Goal: Transaction & Acquisition: Purchase product/service

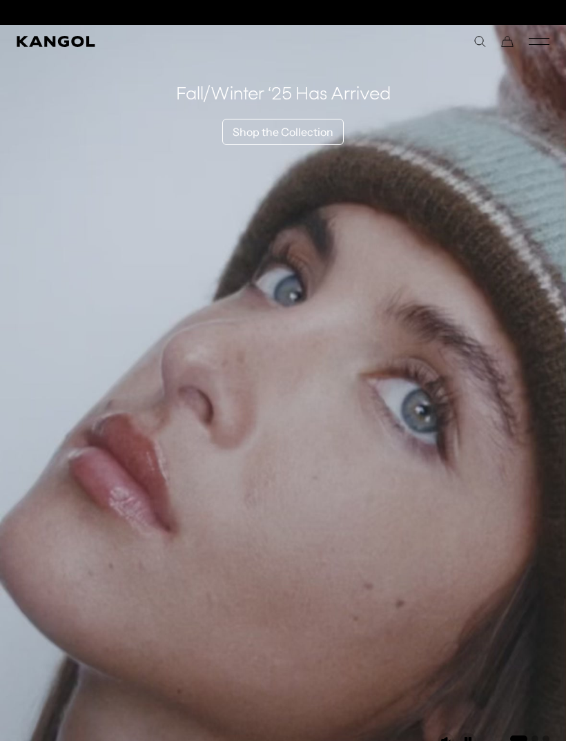
scroll to position [0, 284]
click at [548, 41] on icon "Mobile Menu" at bounding box center [539, 41] width 21 height 12
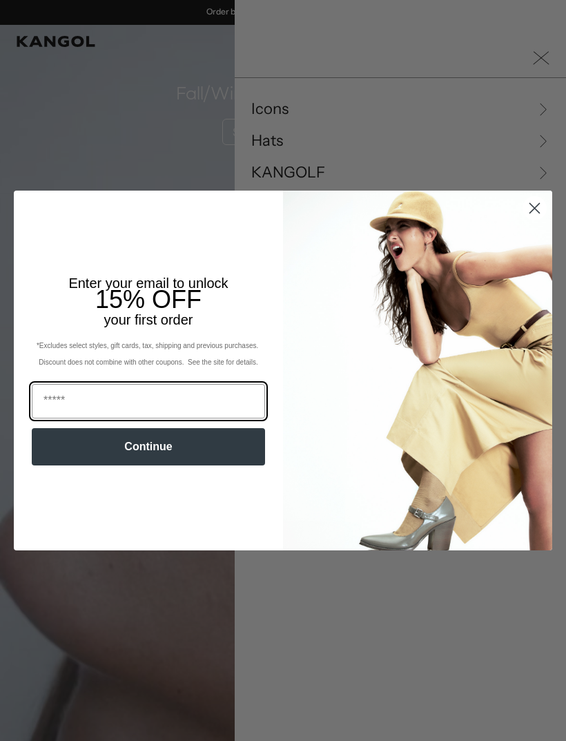
scroll to position [0, 0]
click at [537, 207] on circle "Close dialog" at bounding box center [534, 208] width 23 height 23
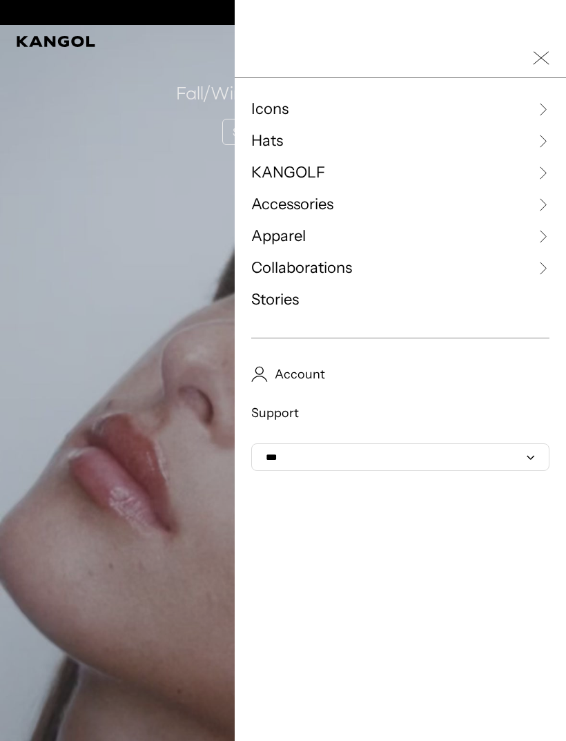
scroll to position [0, 284]
click at [287, 242] on span "Apparel" at bounding box center [278, 236] width 55 height 21
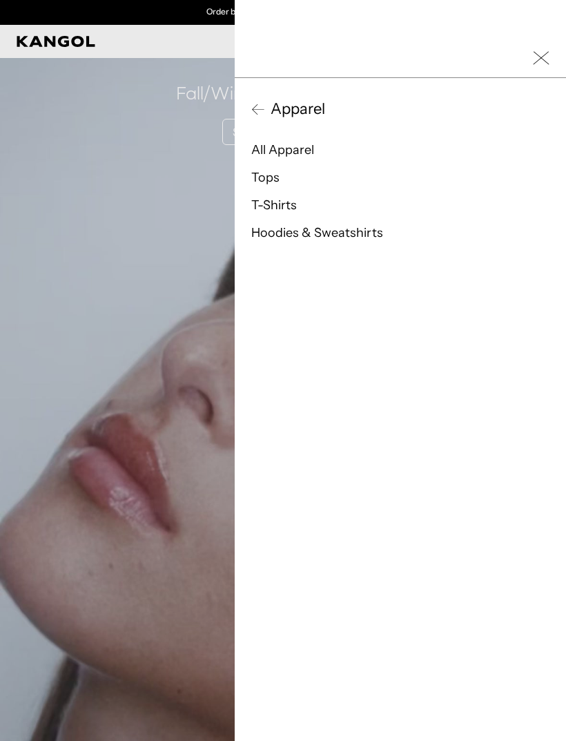
click at [278, 205] on link "T-Shirts" at bounding box center [274, 204] width 46 height 15
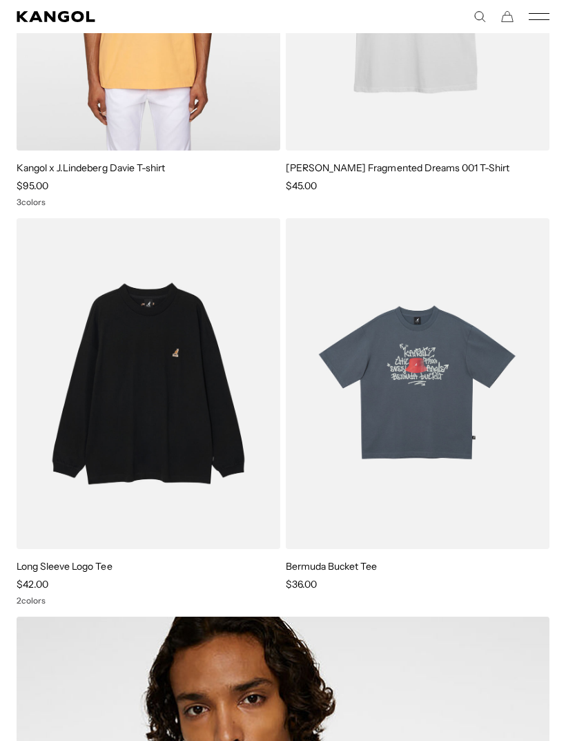
scroll to position [358, 0]
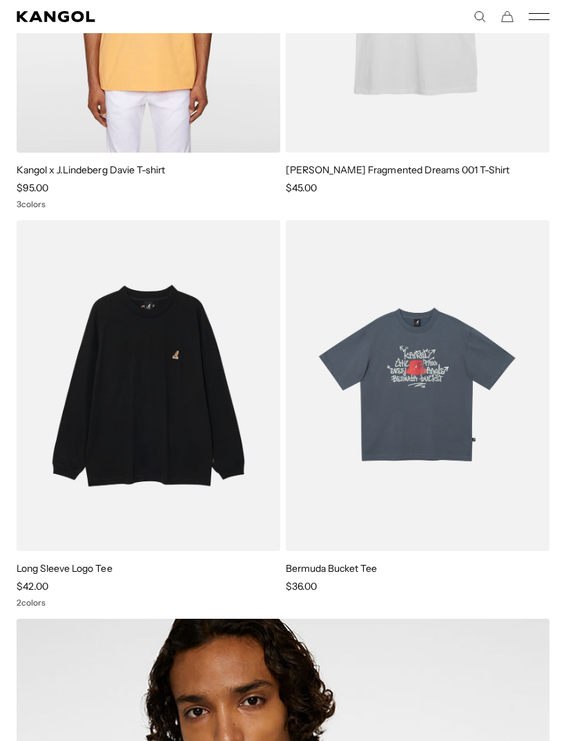
click at [0, 0] on img at bounding box center [0, 0] width 0 height 0
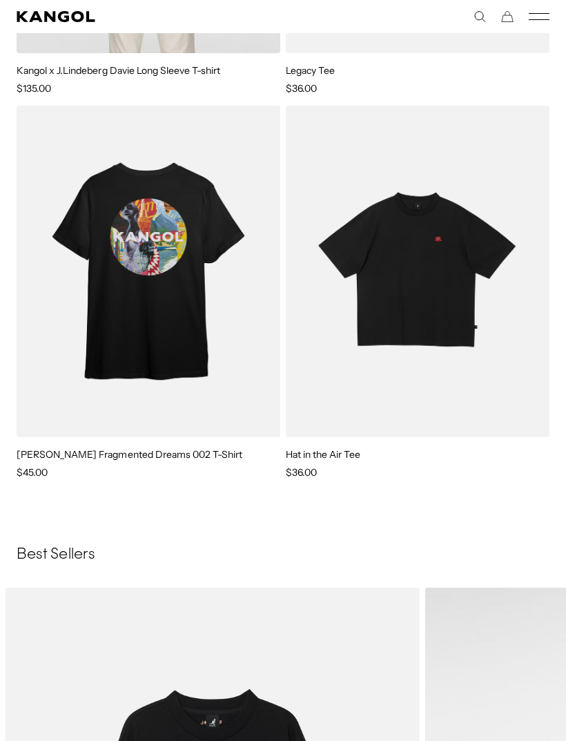
scroll to position [2040, 0]
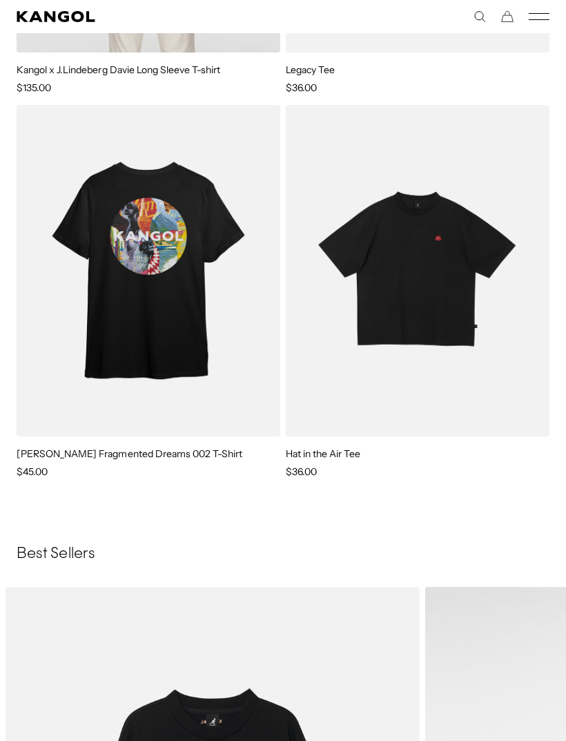
click at [0, 0] on img at bounding box center [0, 0] width 0 height 0
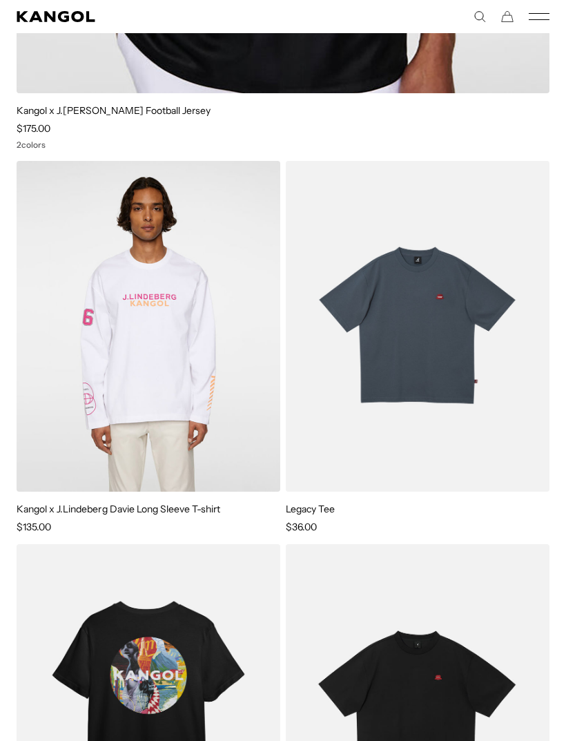
scroll to position [0, 284]
click at [0, 0] on img at bounding box center [0, 0] width 0 height 0
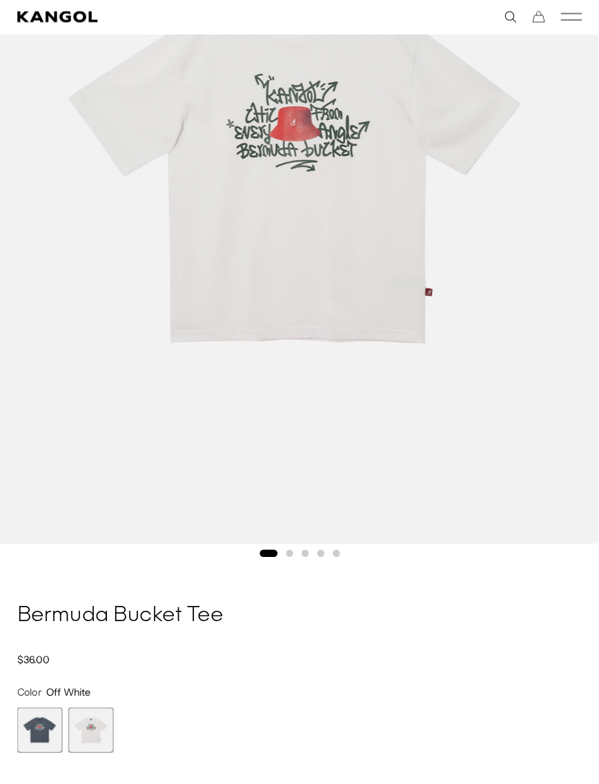
scroll to position [436, 0]
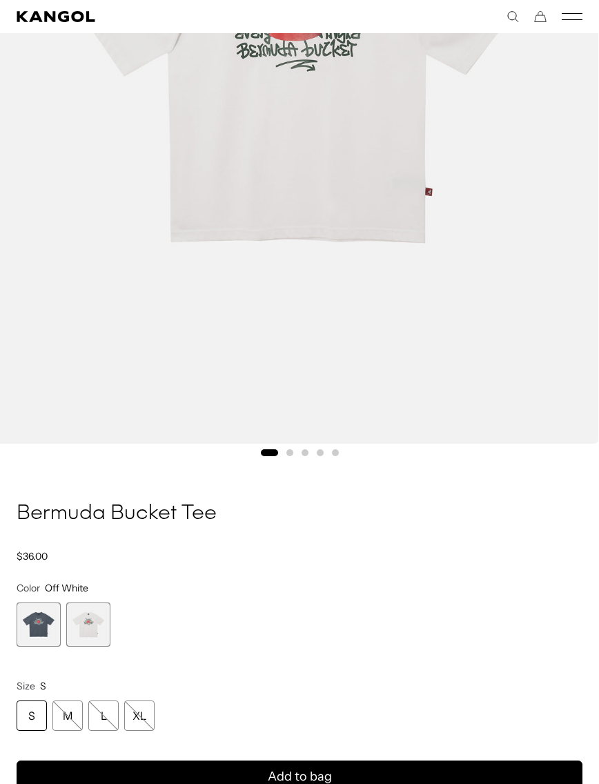
click at [42, 627] on span "1 of 2" at bounding box center [39, 625] width 44 height 44
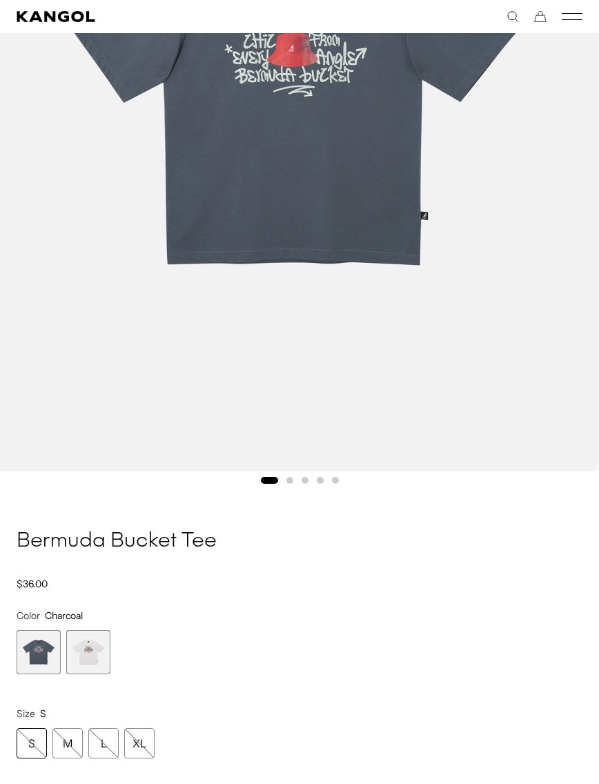
click at [82, 645] on span "2 of 2" at bounding box center [88, 652] width 44 height 44
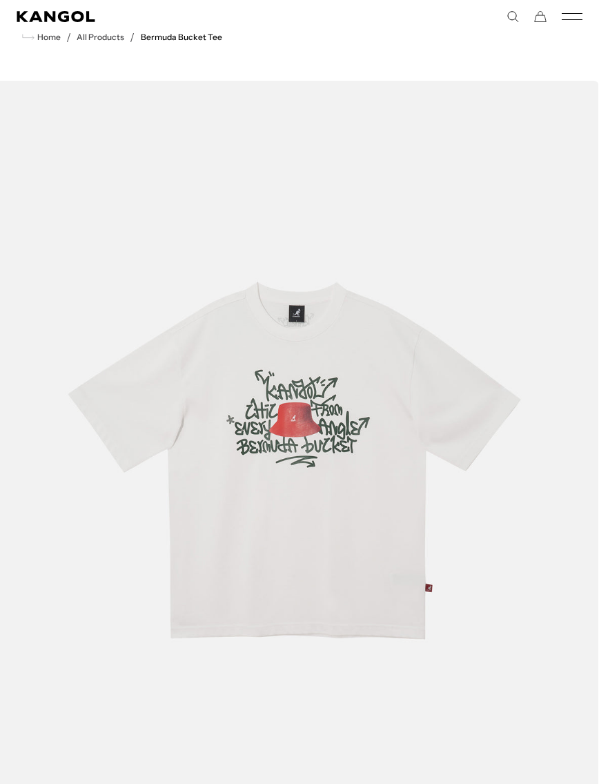
scroll to position [32, 0]
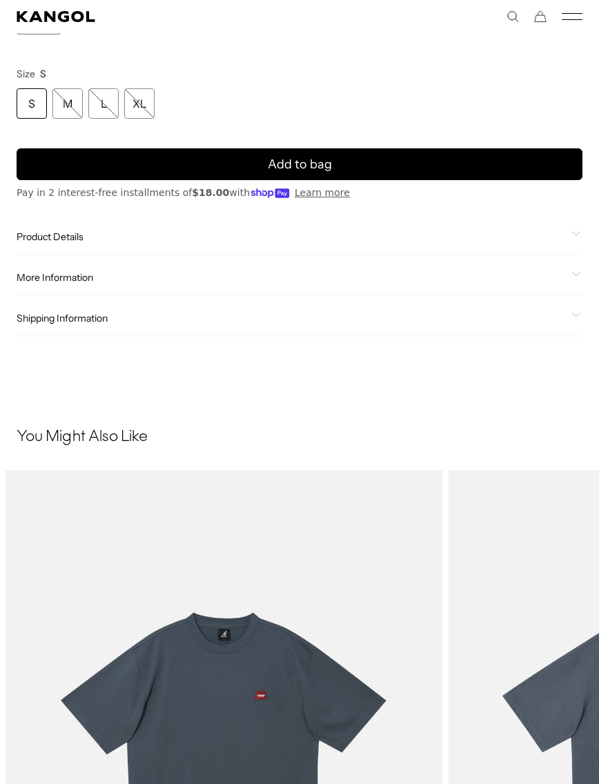
scroll to position [0, 284]
click at [28, 234] on span "Product Details" at bounding box center [291, 237] width 549 height 12
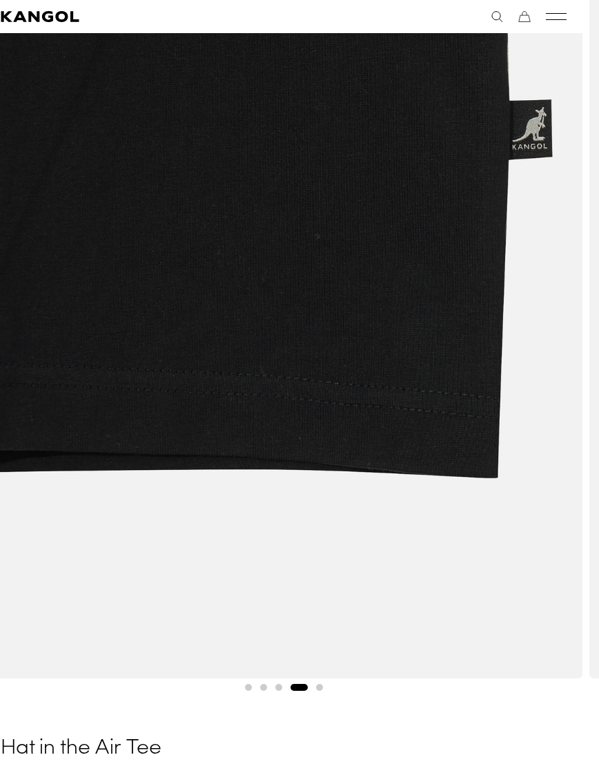
scroll to position [0, 0]
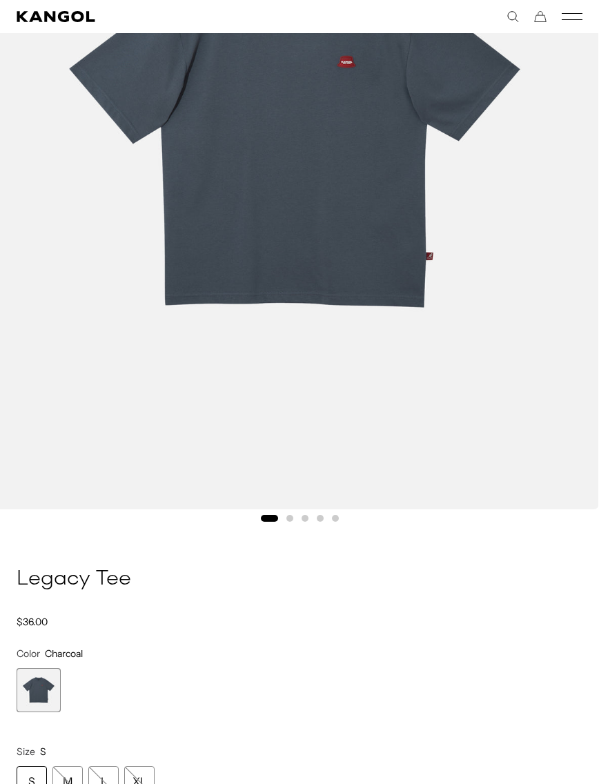
scroll to position [370, 0]
